Goal: Use online tool/utility: Utilize a website feature to perform a specific function

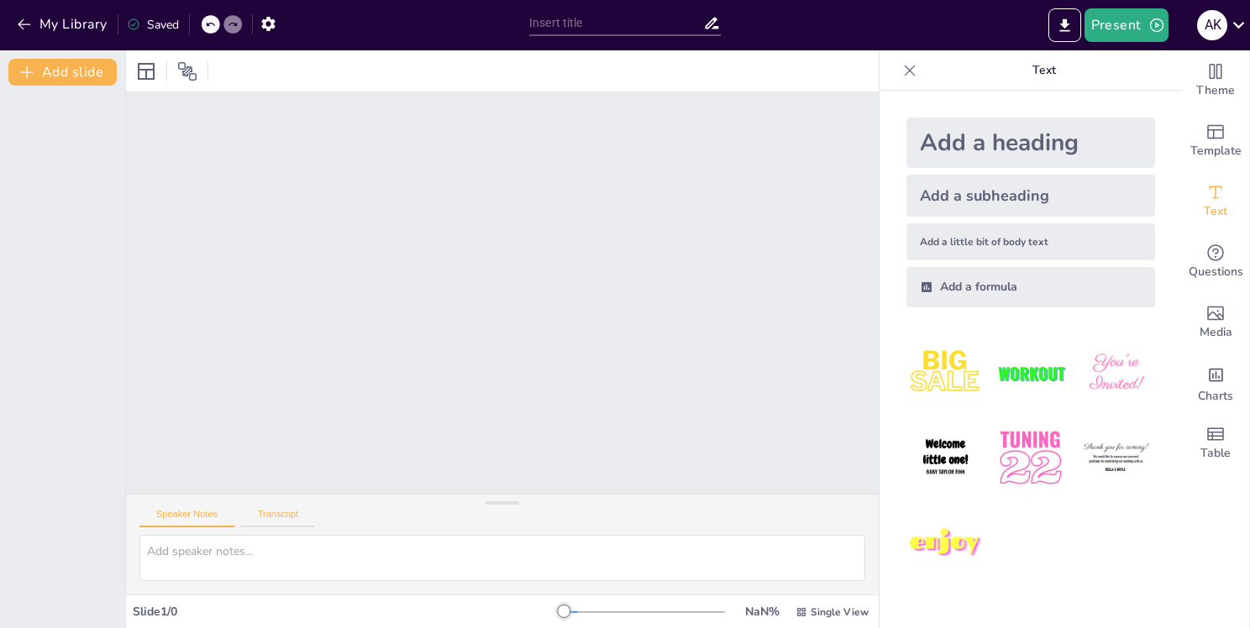
click at [293, 515] on button "Transcript" at bounding box center [278, 518] width 75 height 18
click at [186, 525] on button "Speaker Notes" at bounding box center [186, 518] width 95 height 18
click at [974, 140] on div "Add a heading" at bounding box center [1030, 143] width 249 height 50
click at [1127, 34] on button "Present" at bounding box center [1126, 25] width 84 height 34
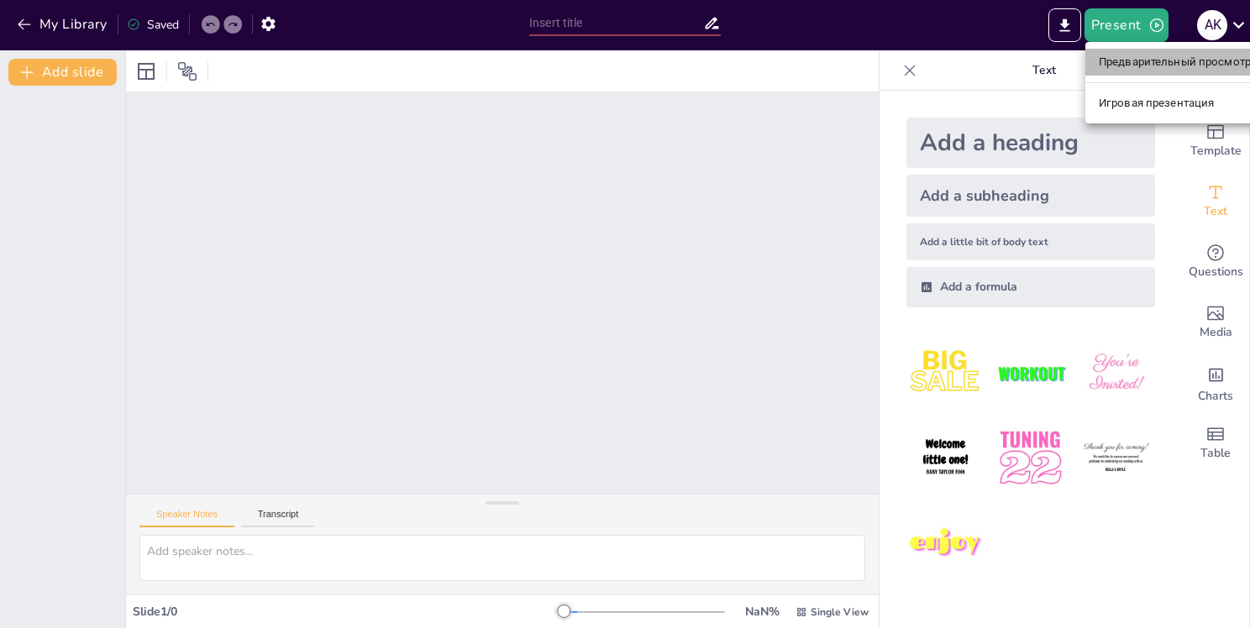
click at [1122, 60] on ya-tr-span "Предварительный просмотр презентации" at bounding box center [1211, 62] width 224 height 17
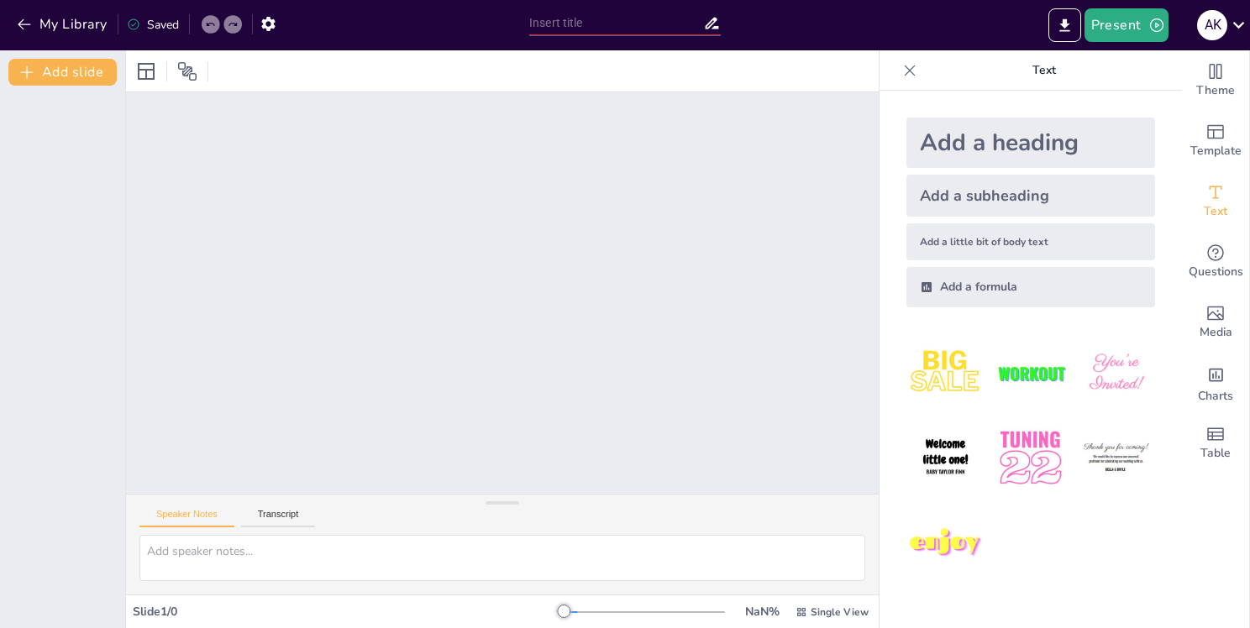
click at [756, 421] on div at bounding box center [502, 293] width 753 height 402
click at [22, 24] on icon "button" at bounding box center [24, 24] width 17 height 17
